Goal: Find specific page/section: Locate a particular part of the current website

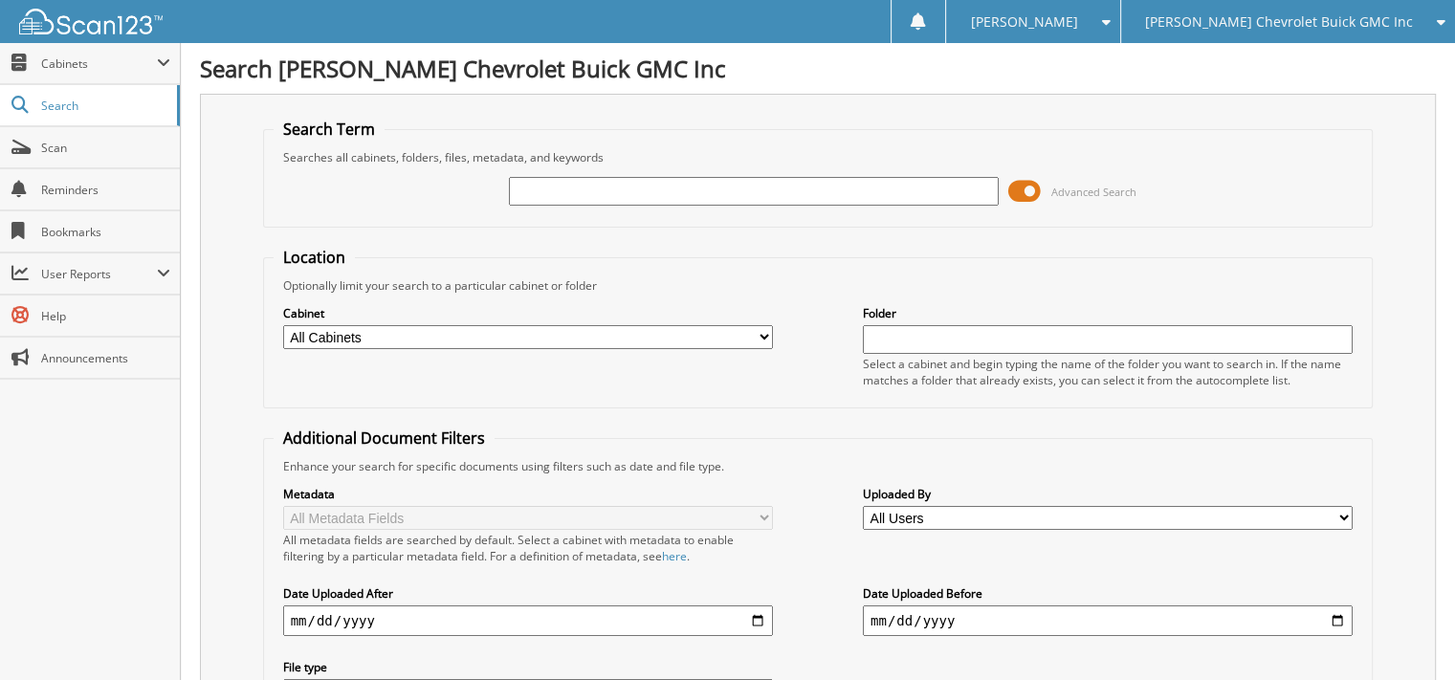
click at [1025, 185] on span at bounding box center [1024, 191] width 33 height 29
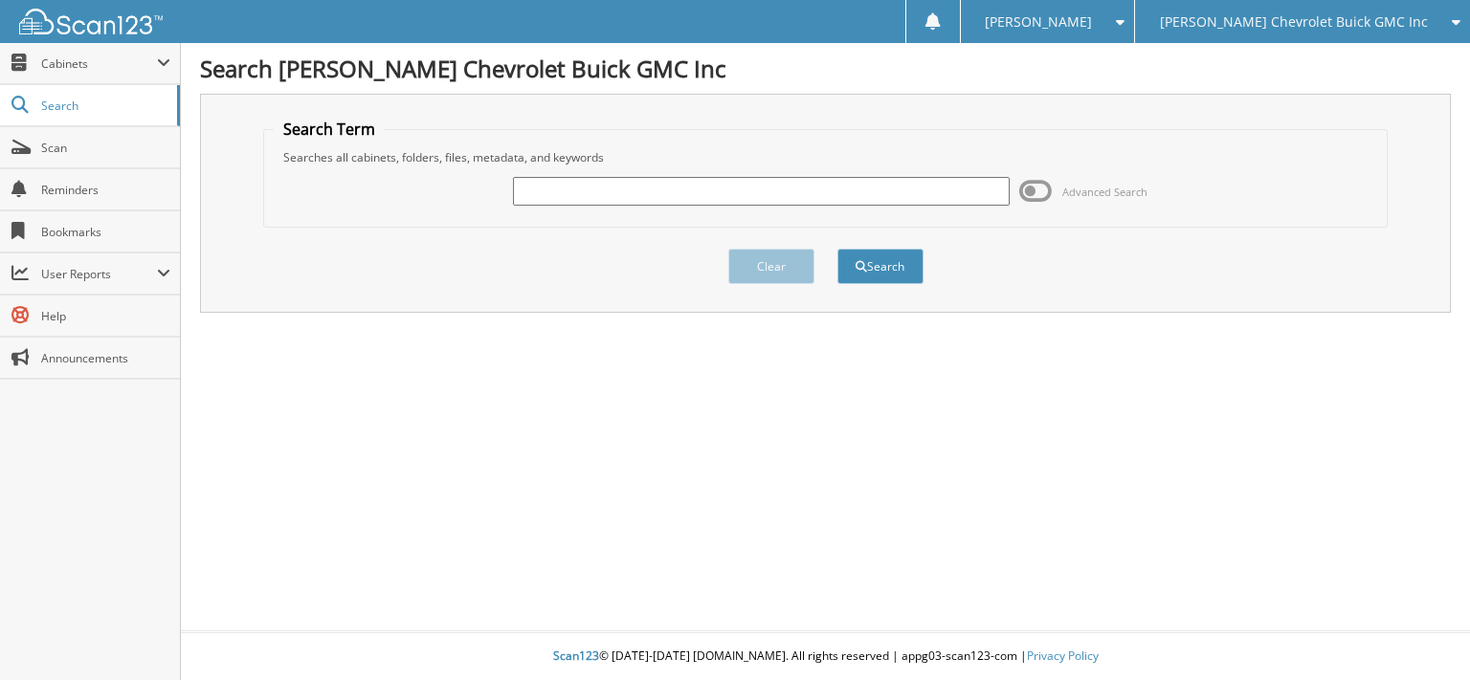
click at [626, 194] on input "text" at bounding box center [761, 191] width 497 height 29
type input "j"
type input "[PERSON_NAME]"
click at [837, 249] on button "Search" at bounding box center [880, 266] width 86 height 35
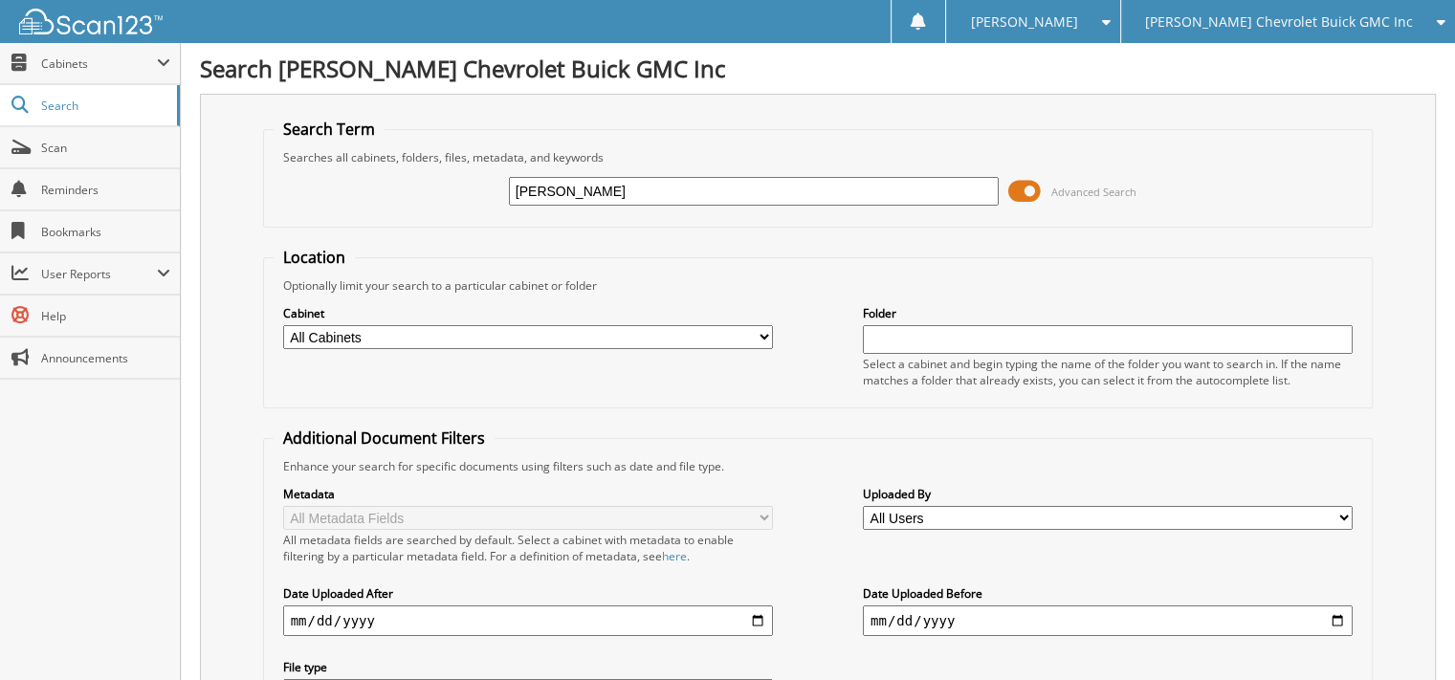
click at [1032, 196] on span at bounding box center [1024, 191] width 33 height 29
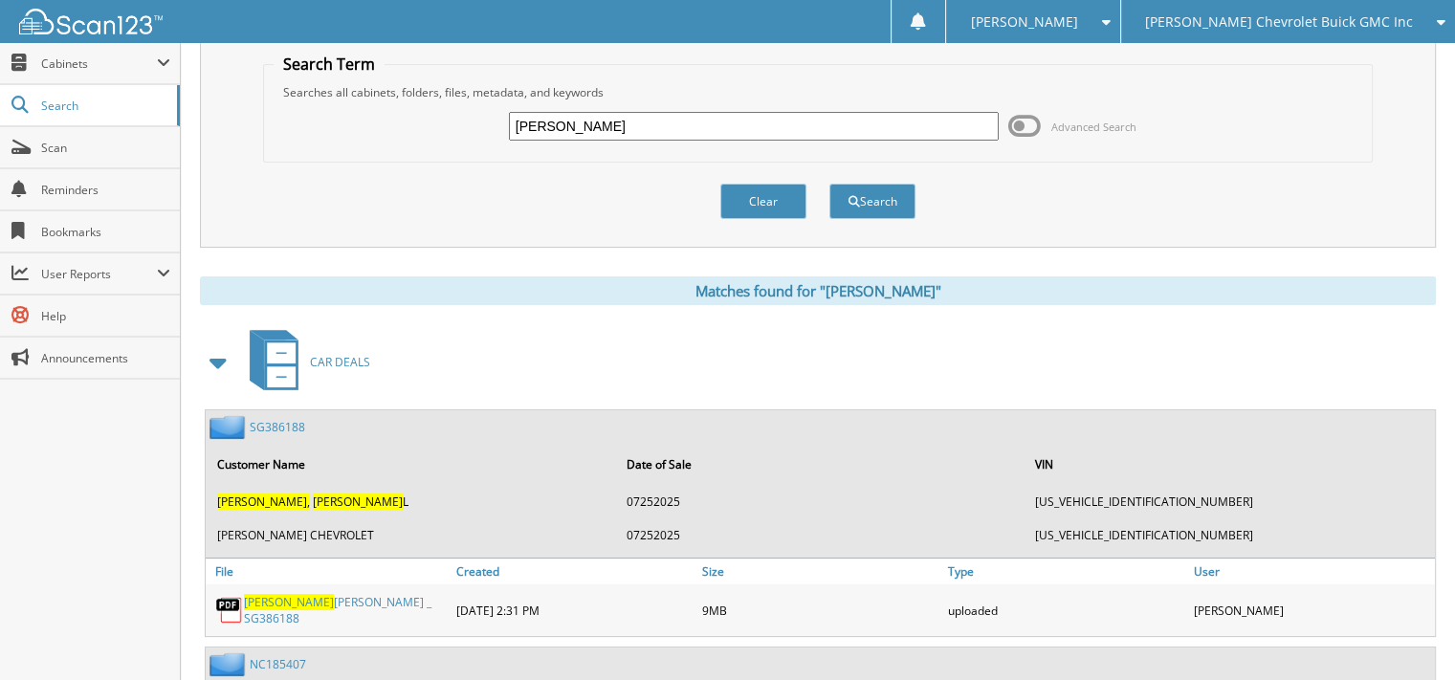
scroll to position [96, 0]
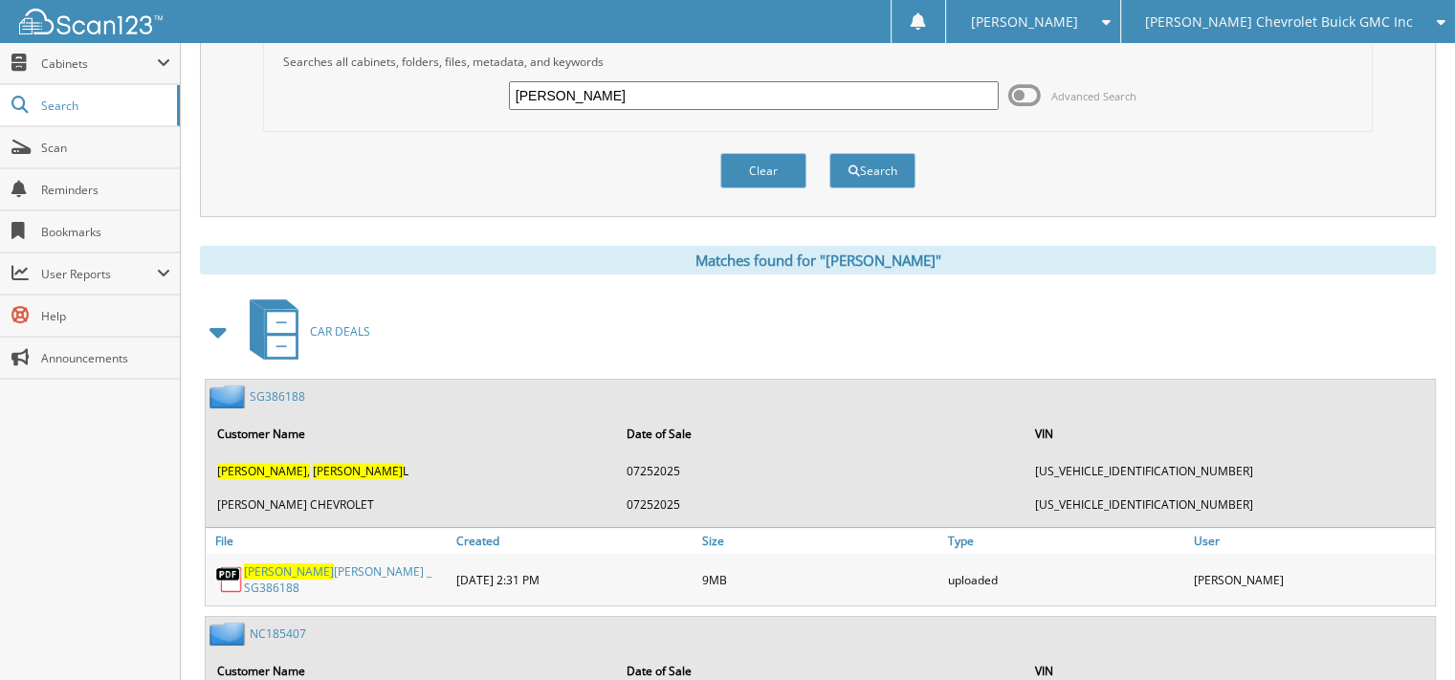
click at [275, 389] on link "SG386188" at bounding box center [277, 396] width 55 height 16
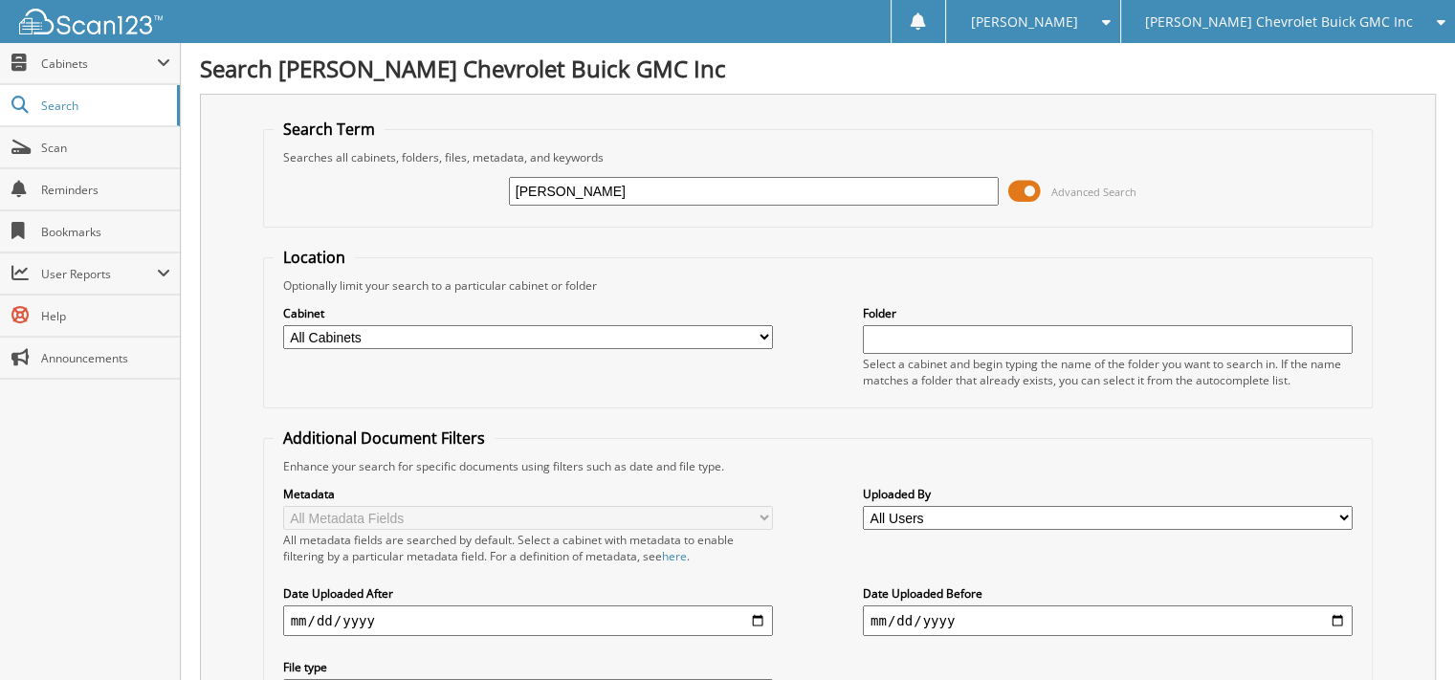
click at [1026, 188] on span at bounding box center [1024, 191] width 33 height 29
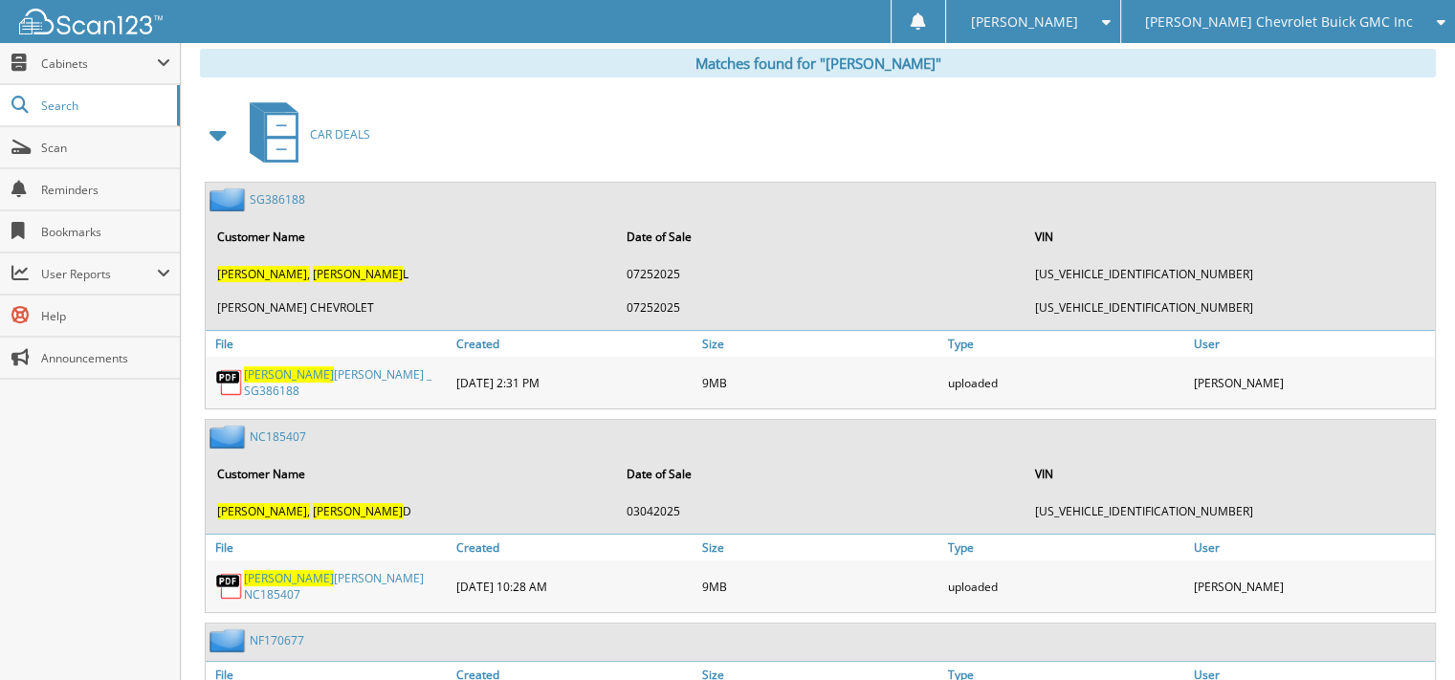
scroll to position [765, 0]
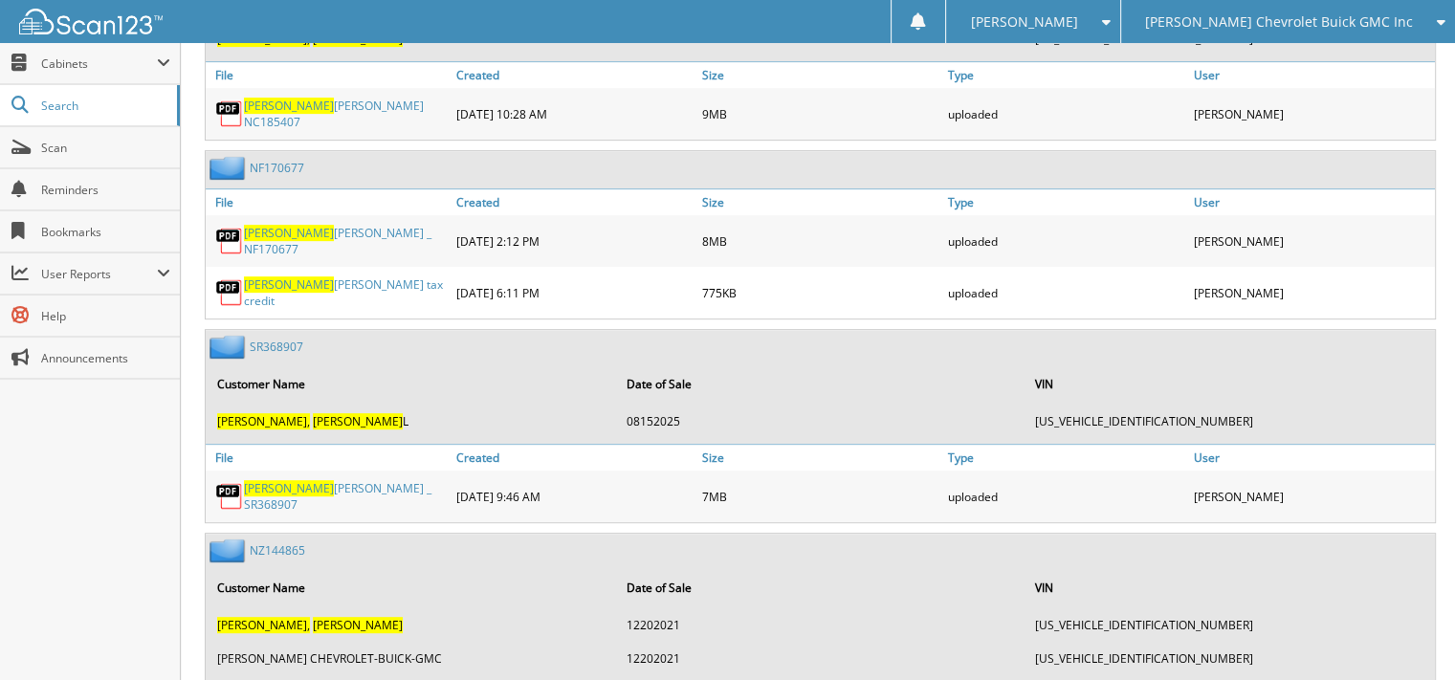
click at [279, 339] on link "SR368907" at bounding box center [277, 347] width 54 height 16
